Goal: Transaction & Acquisition: Purchase product/service

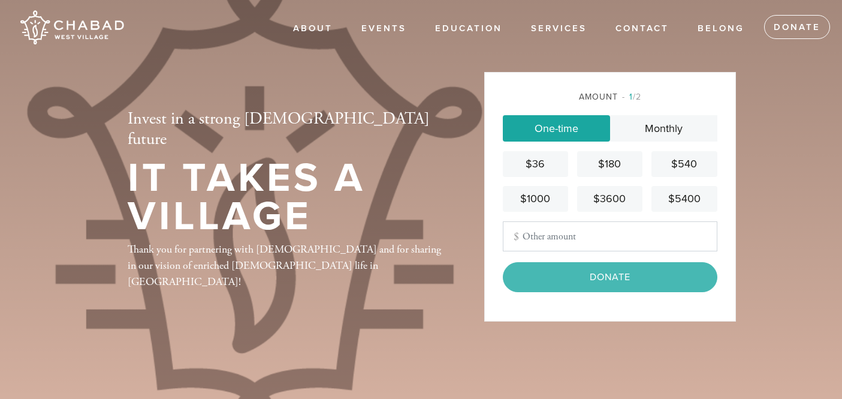
type input "54"
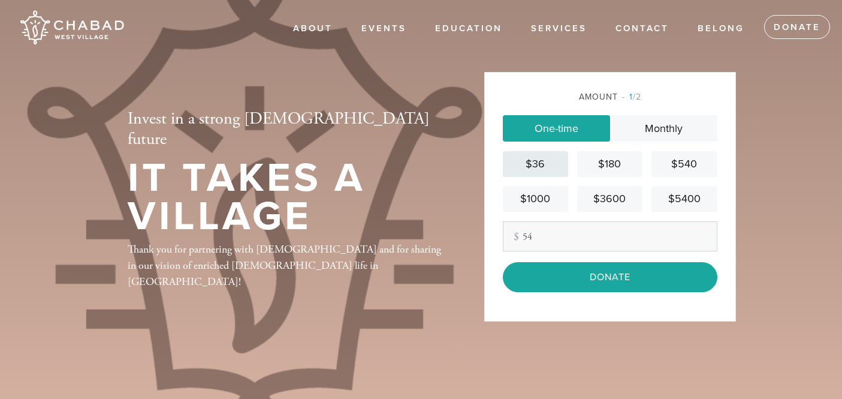
click at [545, 165] on div "$36" at bounding box center [536, 164] width 56 height 16
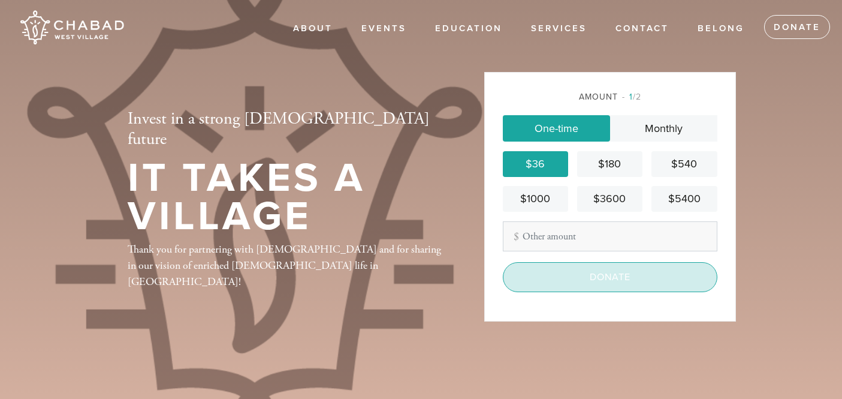
click at [623, 272] on input "Donate" at bounding box center [610, 277] width 215 height 30
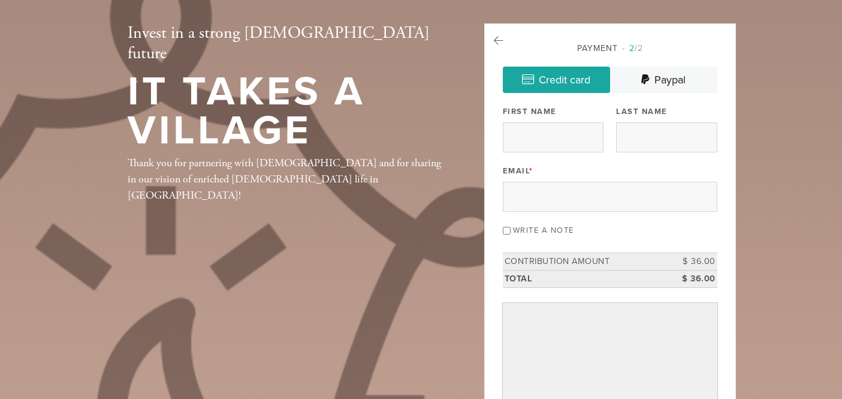
scroll to position [553, 0]
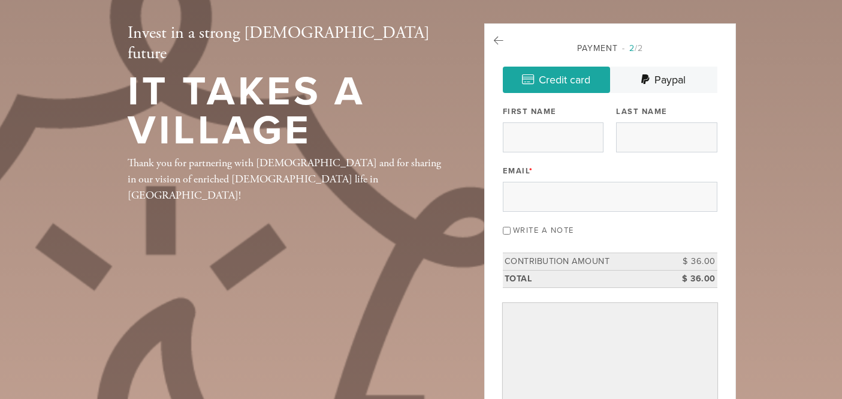
scroll to position [0, 0]
